Goal: Task Accomplishment & Management: Manage account settings

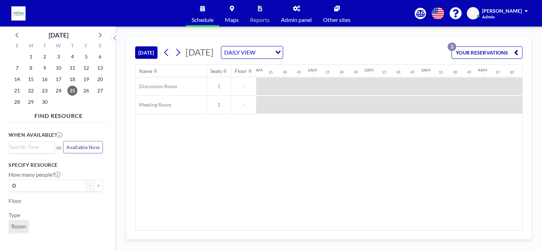
scroll to position [0, 497]
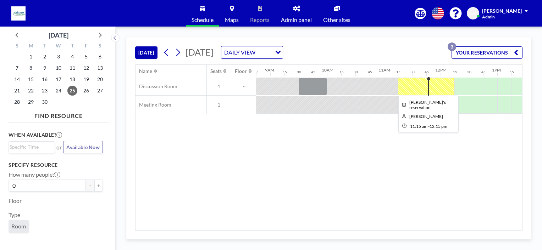
click at [413, 83] on div at bounding box center [426, 87] width 57 height 18
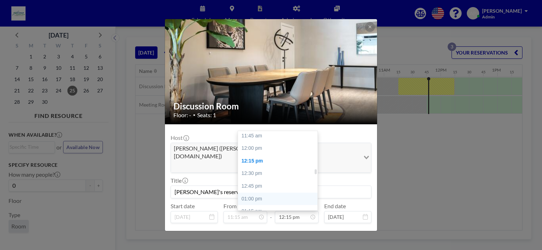
scroll to position [583, 0]
click at [252, 142] on div "11:45 am" at bounding box center [279, 148] width 83 height 13
type input "11:45 am"
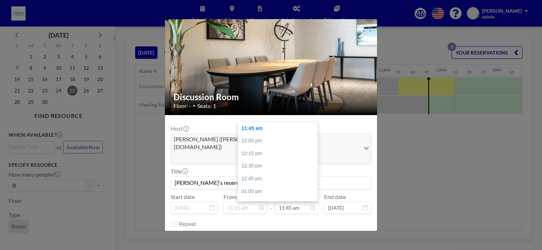
scroll to position [14, 0]
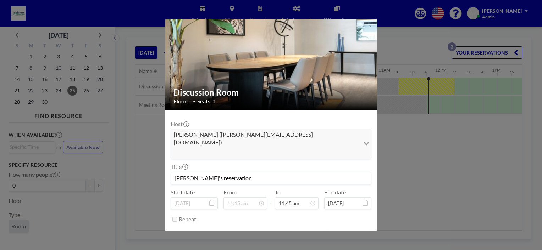
click at [335, 231] on button "SAVE CHANGES" at bounding box center [349, 237] width 45 height 12
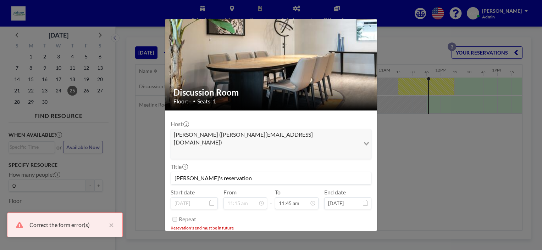
click at [307, 237] on button "END NOW" at bounding box center [308, 243] width 32 height 12
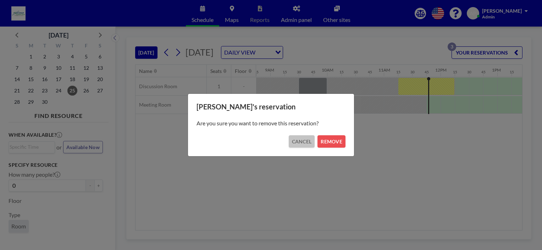
click at [308, 142] on button "CANCEL" at bounding box center [302, 142] width 26 height 12
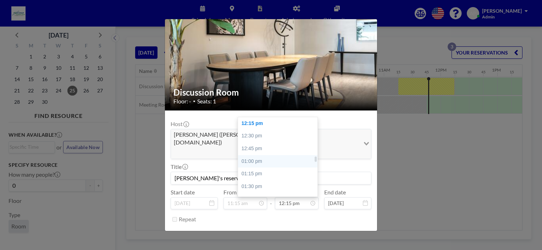
scroll to position [583, 0]
click at [268, 128] on div "11:45 am" at bounding box center [279, 134] width 83 height 13
type input "11:45 am"
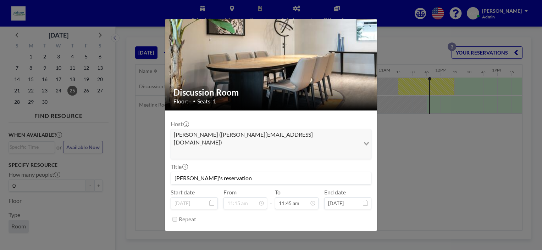
scroll to position [593, 0]
click at [306, 231] on button "END NOW" at bounding box center [308, 237] width 32 height 12
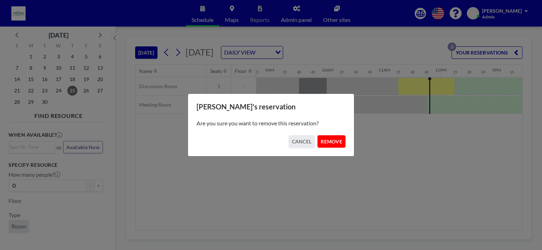
click at [332, 143] on button "REMOVE" at bounding box center [332, 142] width 28 height 12
